Goal: Information Seeking & Learning: Find contact information

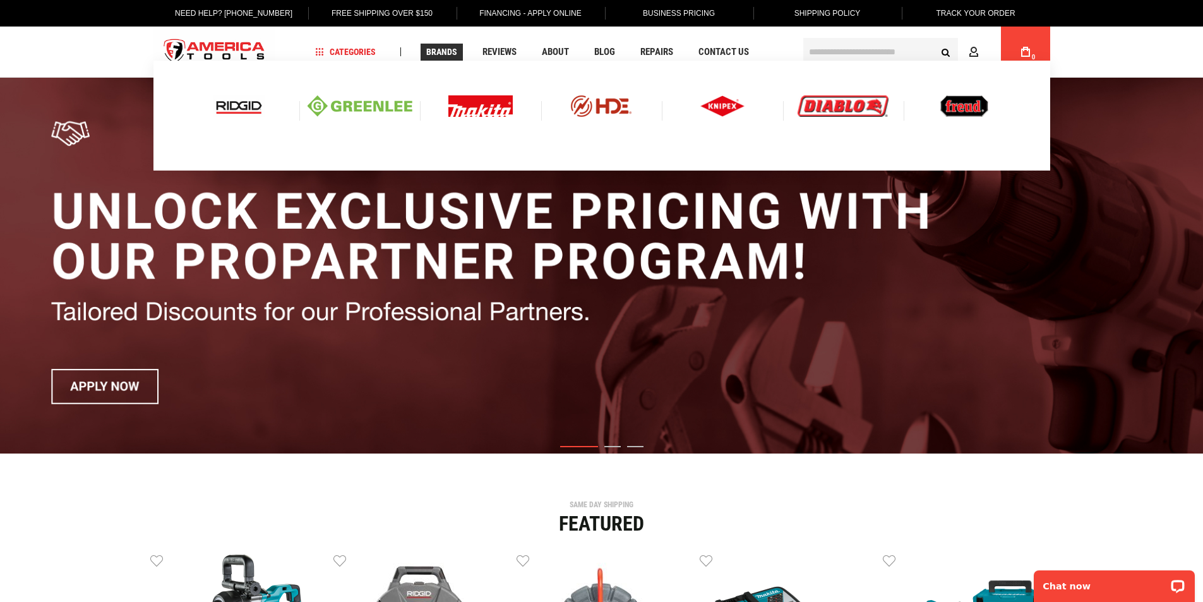
click at [438, 50] on span "Brands" at bounding box center [441, 51] width 31 height 9
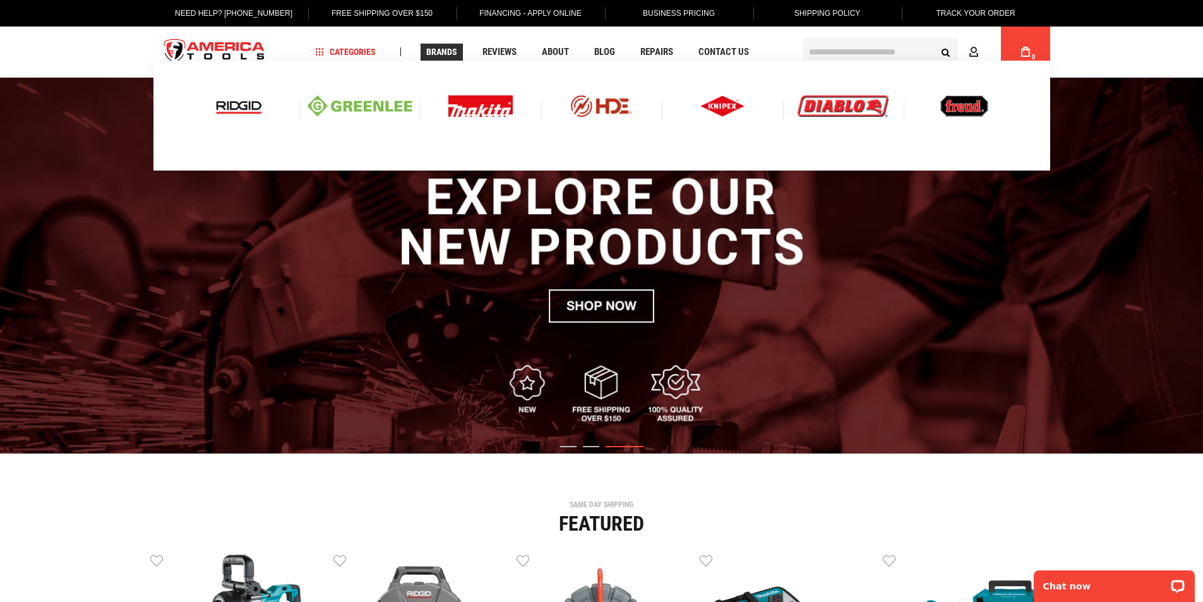
click at [233, 102] on img at bounding box center [239, 105] width 52 height 21
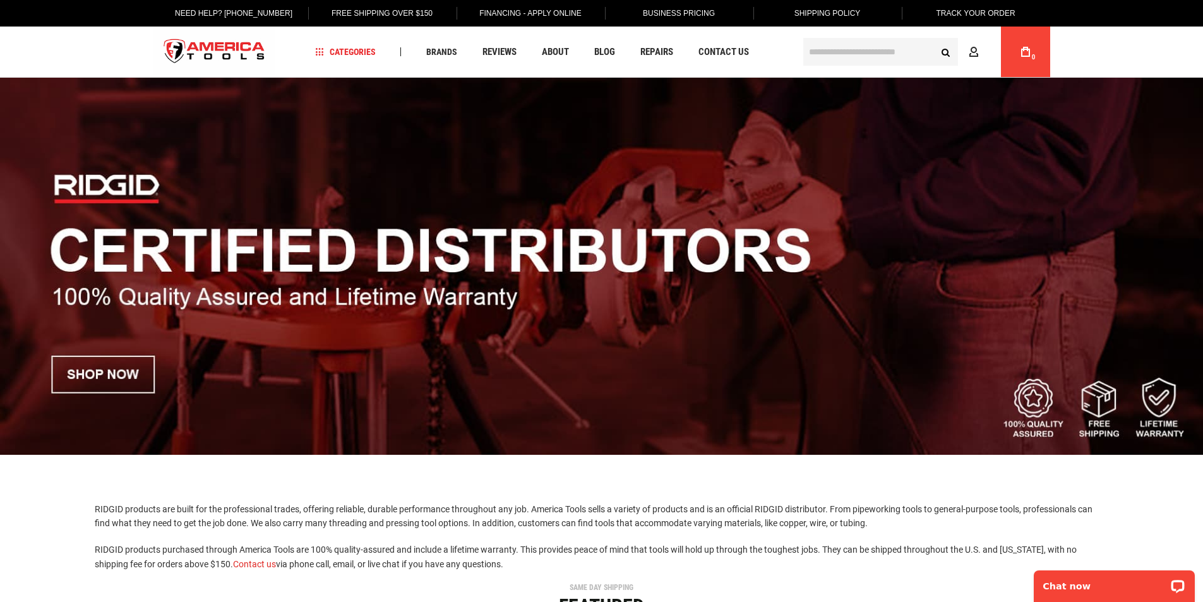
drag, startPoint x: 835, startPoint y: 51, endPoint x: 841, endPoint y: 63, distance: 12.7
click at [836, 54] on input "text" at bounding box center [880, 52] width 155 height 28
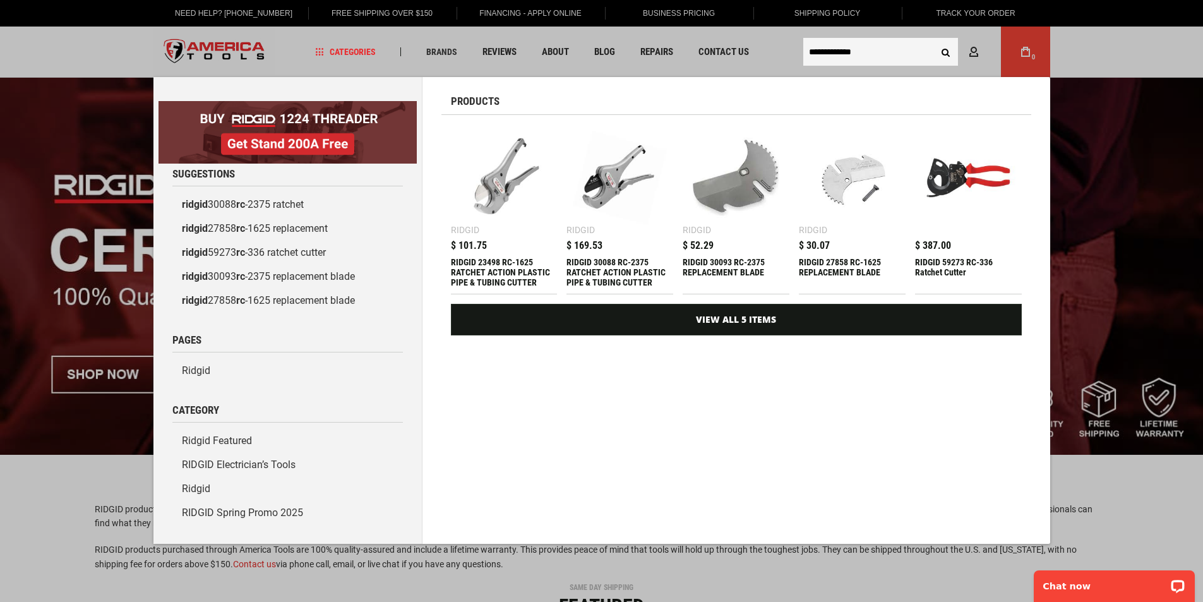
type input "**********"
click at [934, 40] on button "Search" at bounding box center [946, 52] width 24 height 24
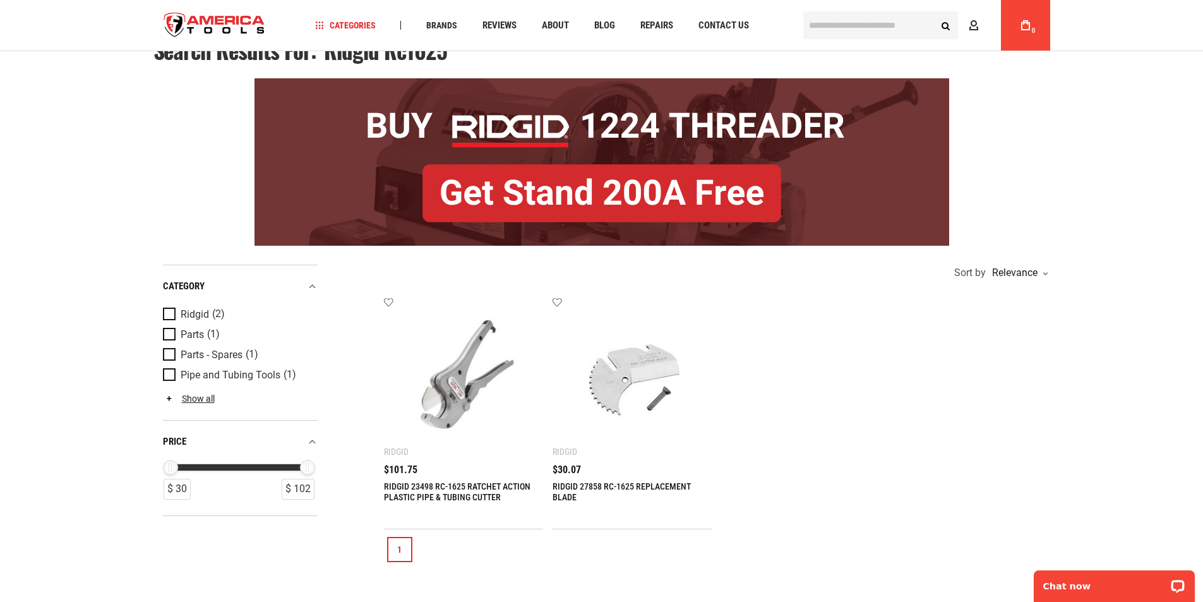
scroll to position [126, 0]
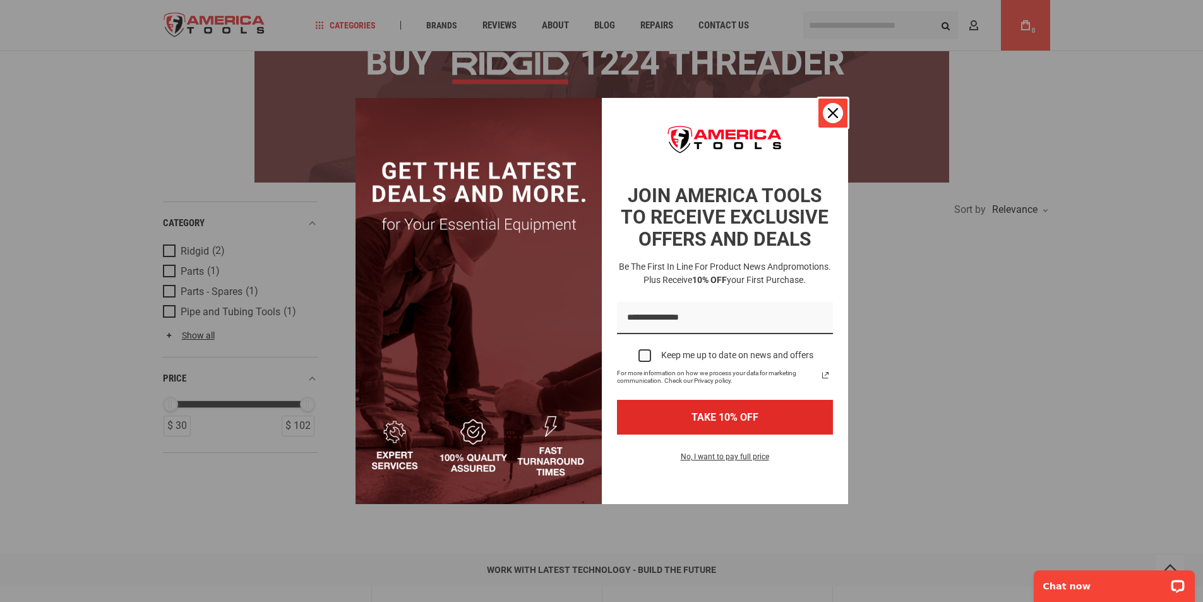
drag, startPoint x: 829, startPoint y: 111, endPoint x: 805, endPoint y: 140, distance: 37.7
click at [829, 111] on icon "close icon" at bounding box center [833, 113] width 10 height 10
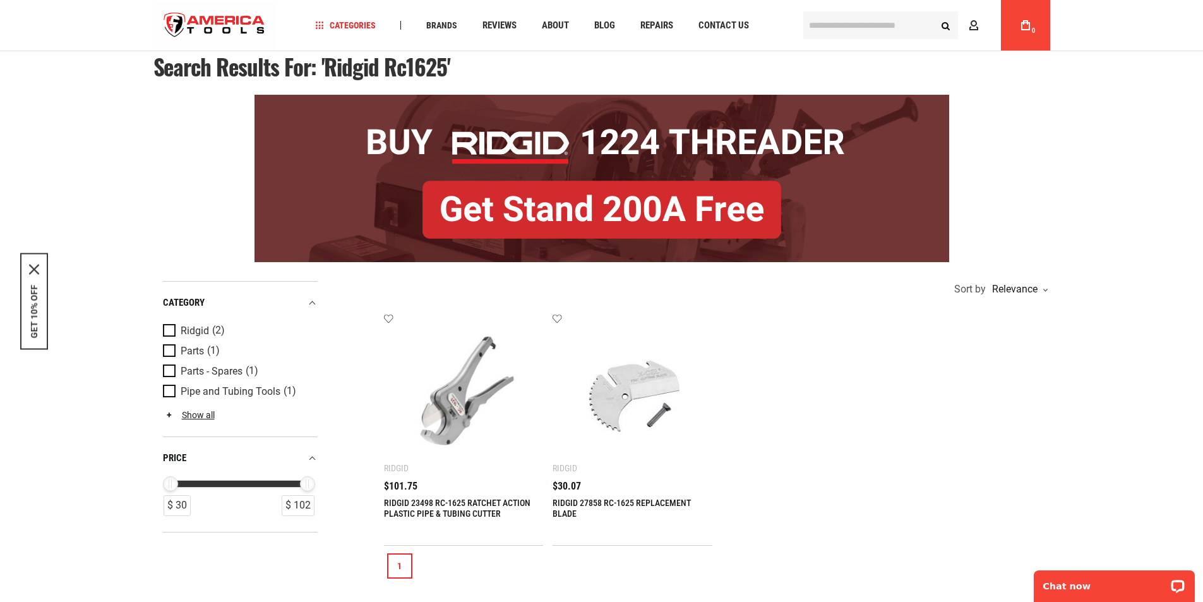
scroll to position [0, 0]
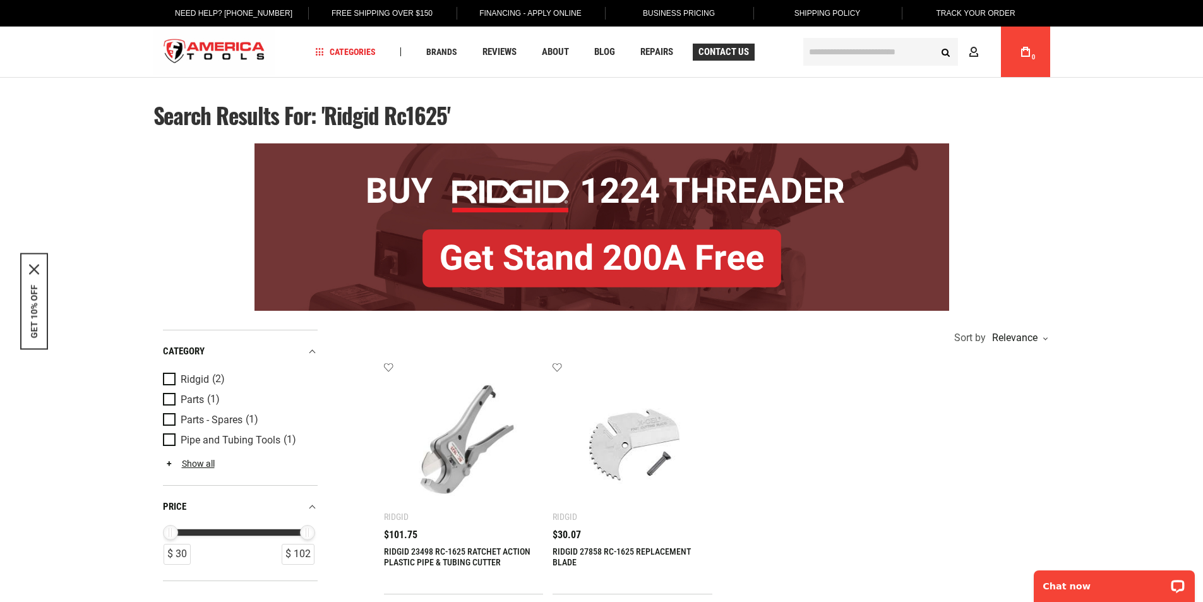
click at [722, 54] on span "Contact Us" at bounding box center [723, 51] width 51 height 9
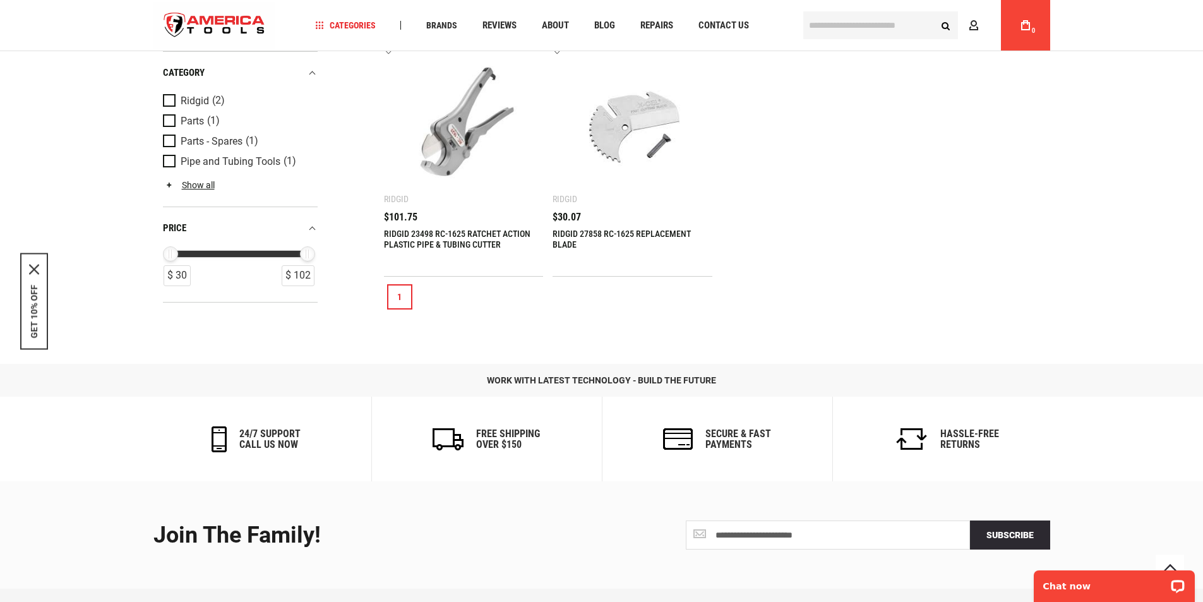
scroll to position [126, 0]
